Goal: Information Seeking & Learning: Learn about a topic

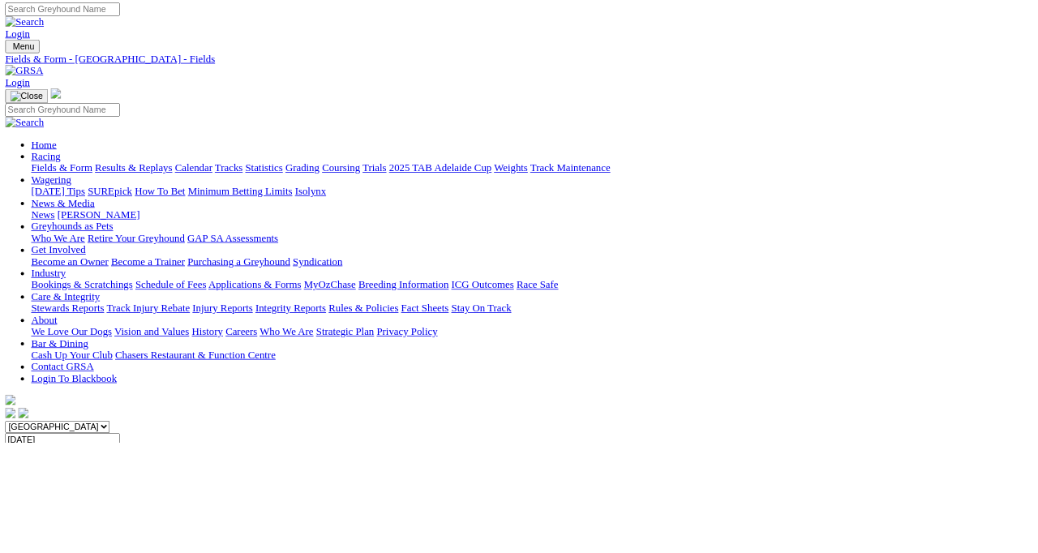
scroll to position [3, 0]
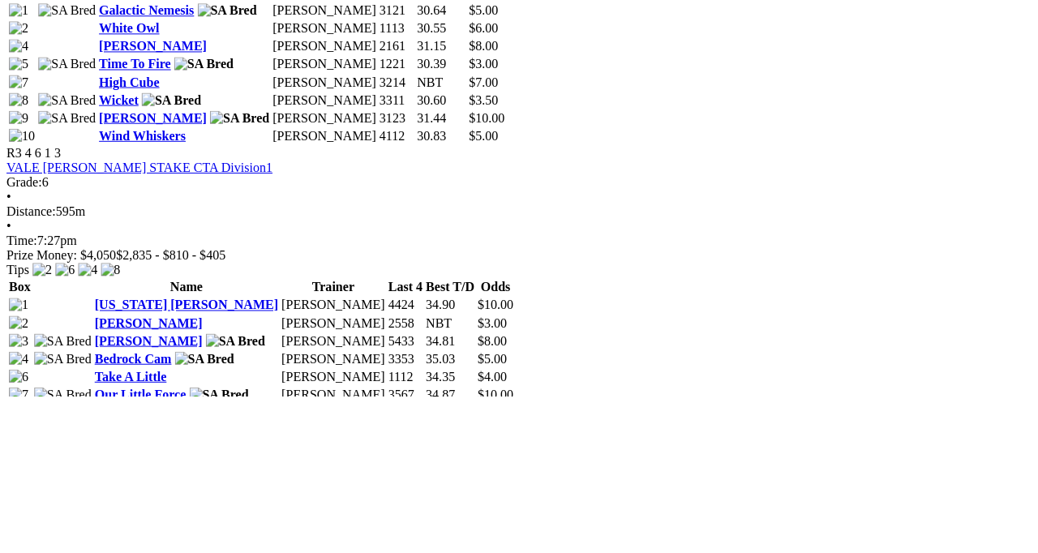
scroll to position [1127, 0]
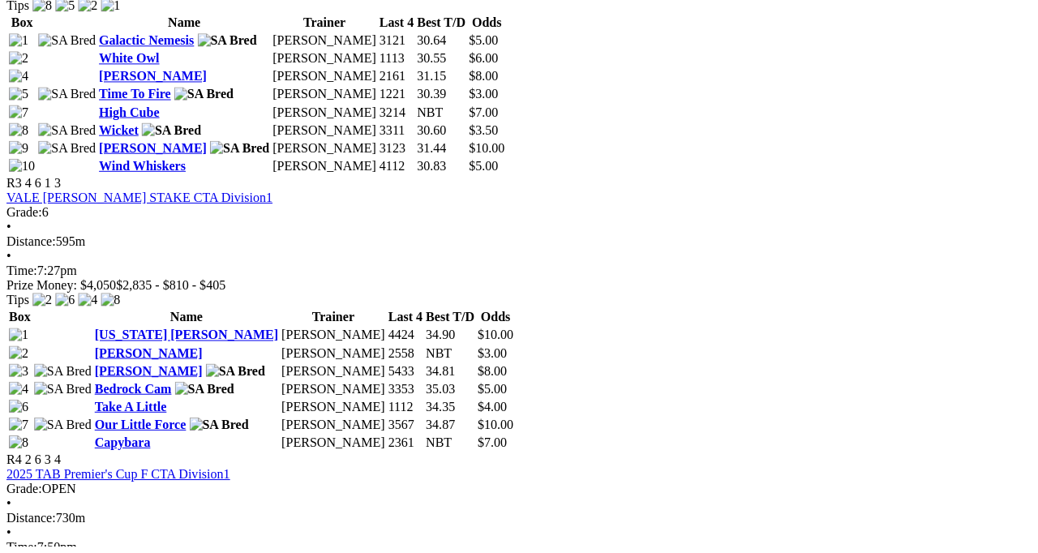
scroll to position [1246, 0]
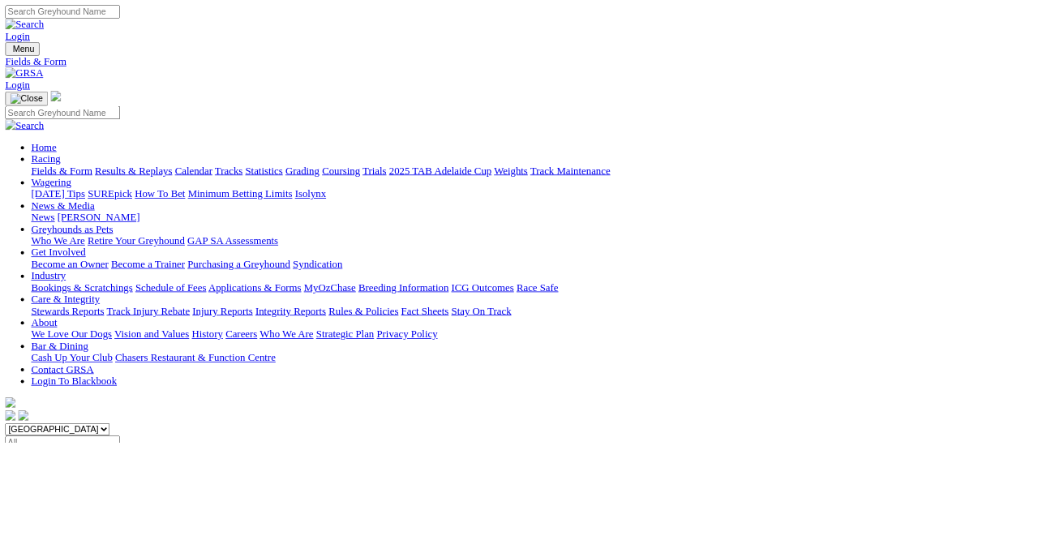
click at [200, 206] on link "Results & Replays" at bounding box center [166, 213] width 97 height 14
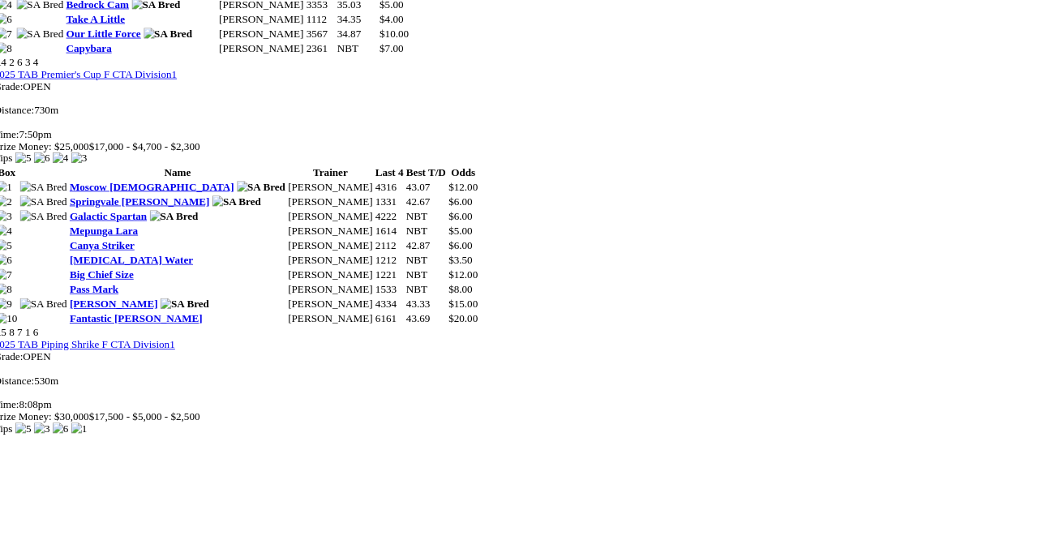
scroll to position [1621, 0]
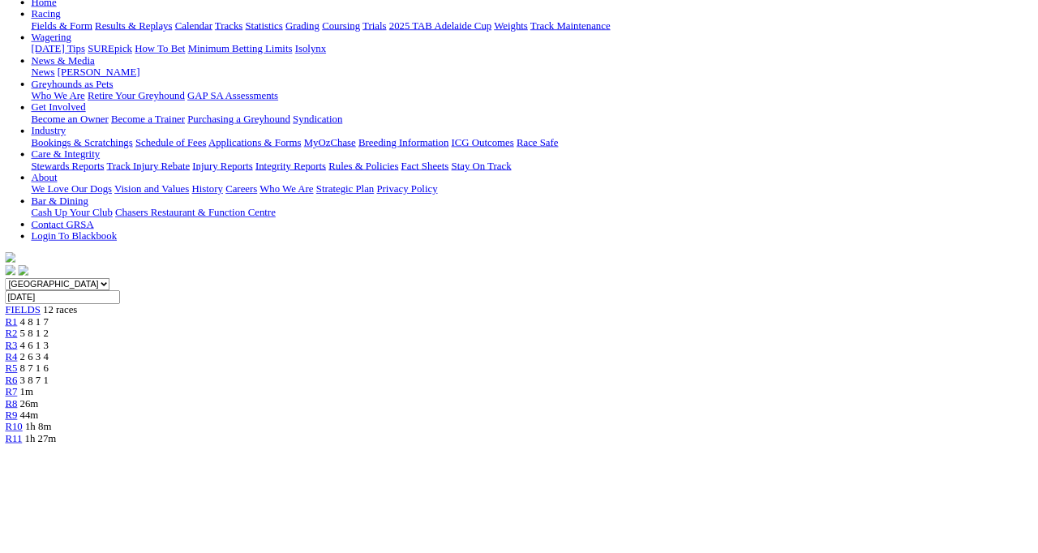
scroll to position [183, 0]
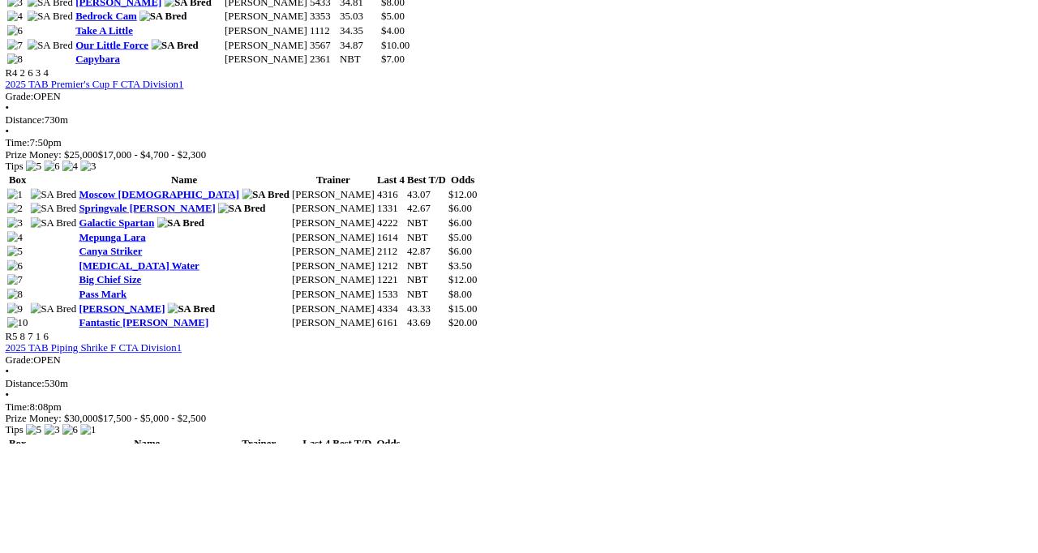
scroll to position [1702, 0]
